Goal: Transaction & Acquisition: Download file/media

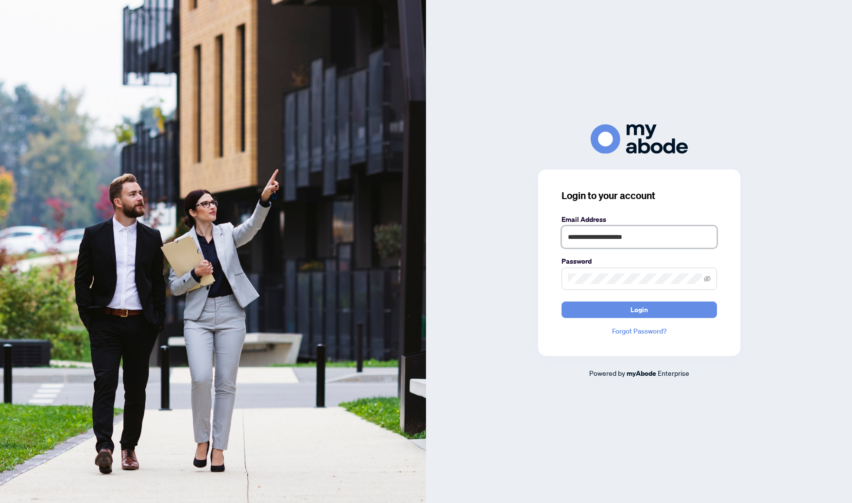
type input "**********"
click at [601, 309] on button "Login" at bounding box center [638, 310] width 155 height 17
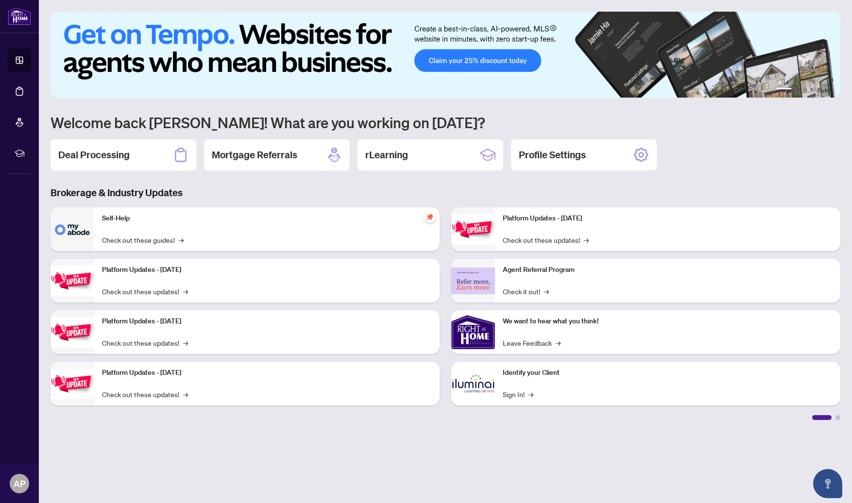
scroll to position [0, 0]
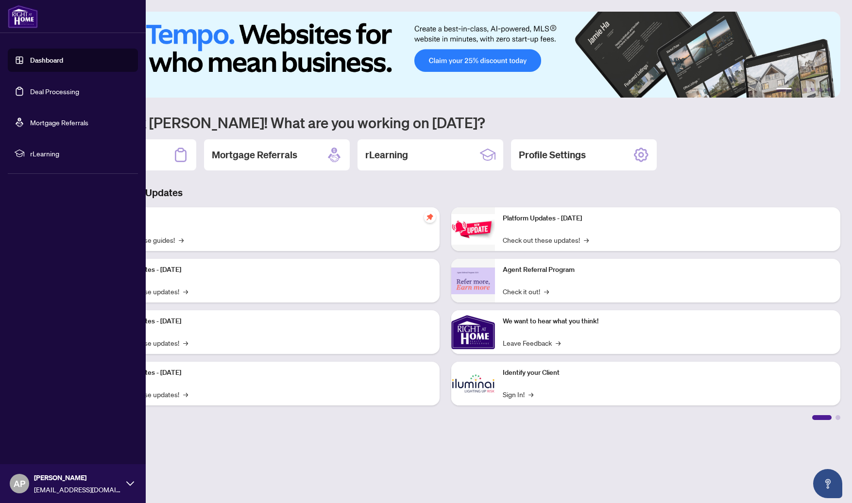
click at [30, 88] on link "Deal Processing" at bounding box center [54, 91] width 49 height 9
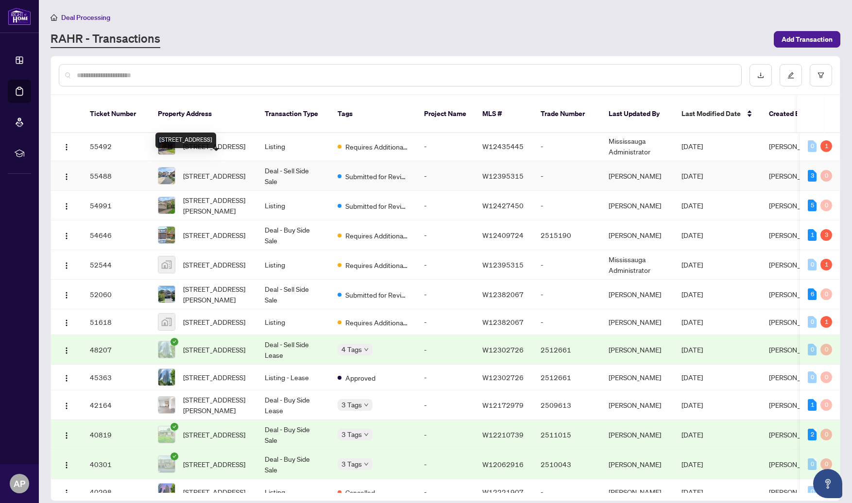
scroll to position [2, 0]
click at [201, 170] on span "[STREET_ADDRESS]" at bounding box center [214, 174] width 62 height 11
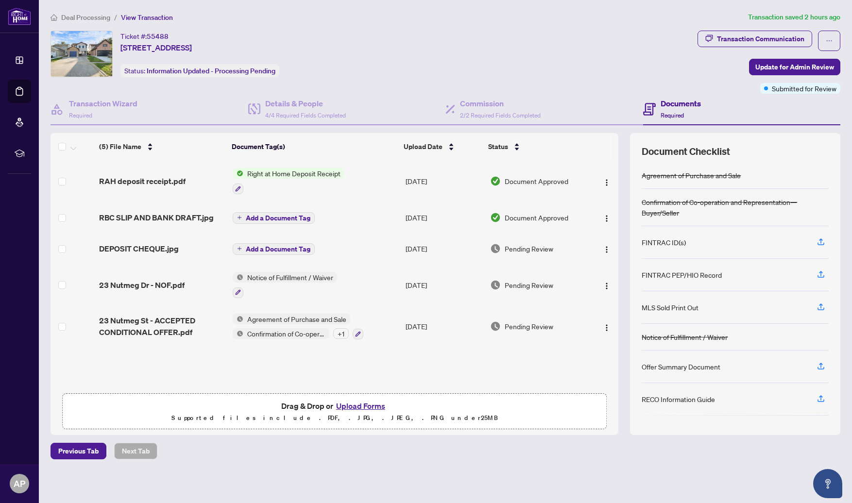
click at [184, 179] on div "RAH deposit receipt.pdf" at bounding box center [162, 181] width 126 height 12
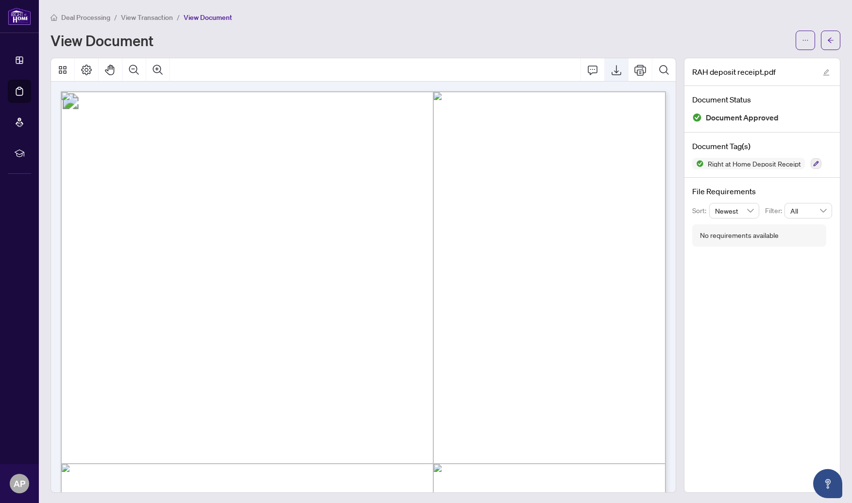
click at [620, 68] on icon "Export" at bounding box center [616, 70] width 12 height 12
